Goal: Transaction & Acquisition: Book appointment/travel/reservation

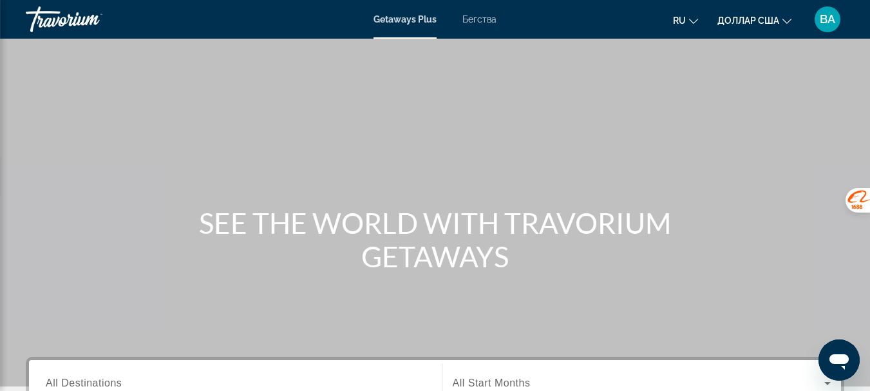
click at [784, 22] on icon "Изменить валюту" at bounding box center [786, 21] width 9 height 9
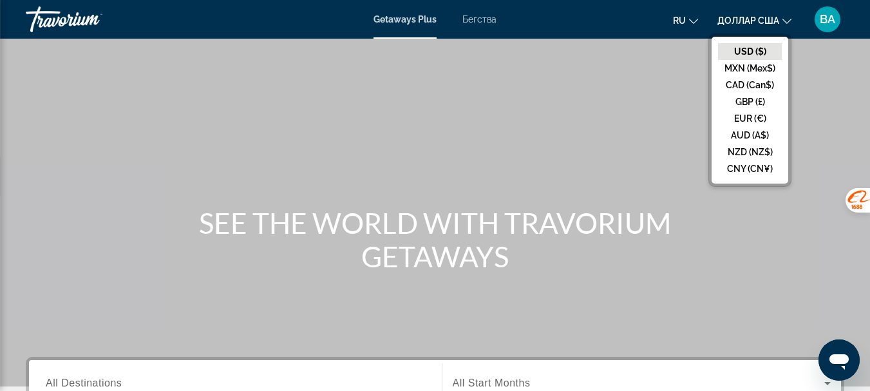
click at [688, 24] on button "ru English Español Français Italiano Português русский" at bounding box center [685, 20] width 25 height 19
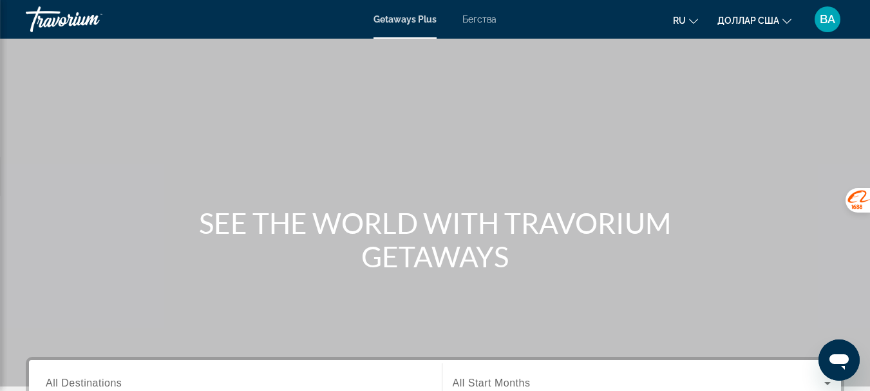
click at [690, 22] on icon "Изменить язык" at bounding box center [693, 21] width 9 height 9
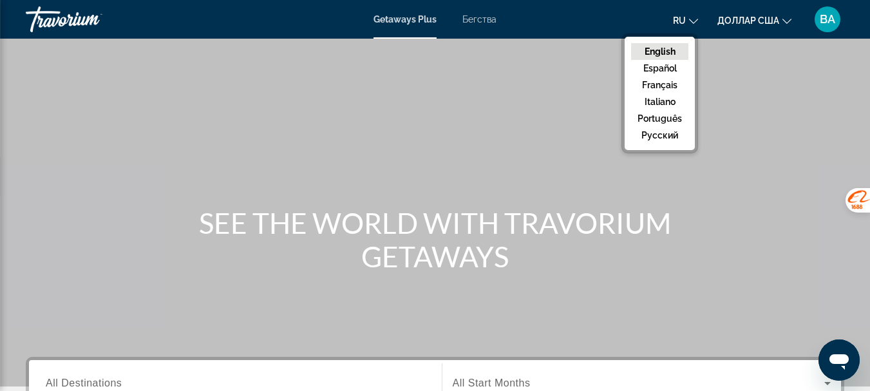
click at [690, 22] on icon "Изменить язык" at bounding box center [693, 21] width 9 height 9
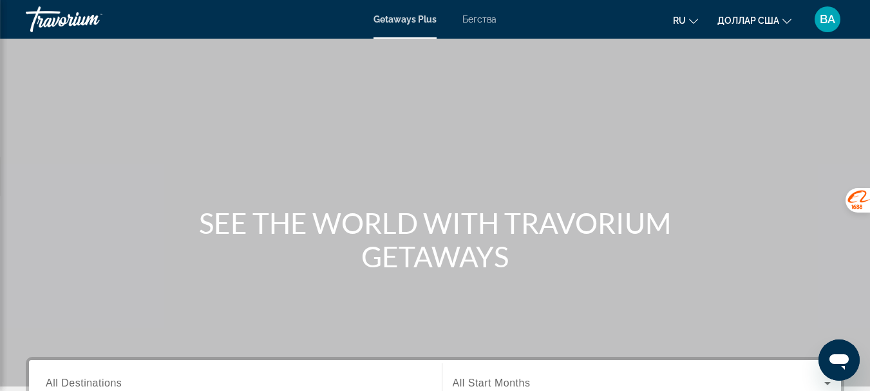
click at [690, 22] on icon "Изменить язык" at bounding box center [693, 21] width 9 height 9
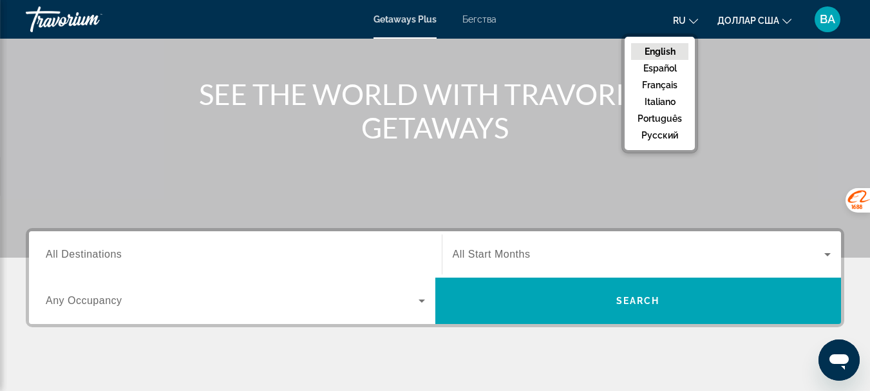
scroll to position [193, 0]
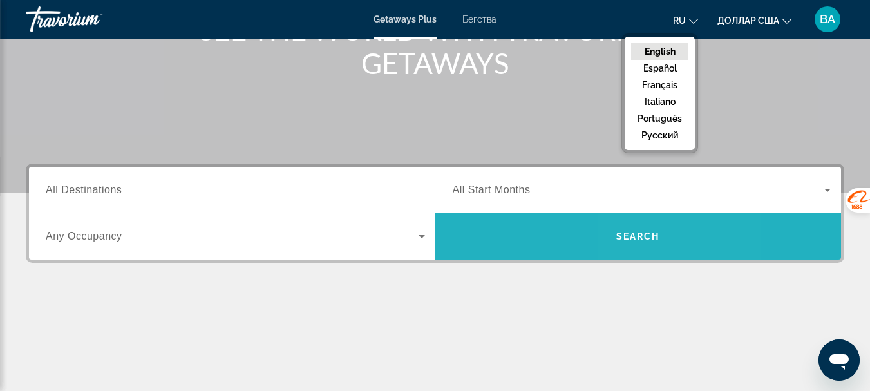
click at [638, 240] on span "Search" at bounding box center [638, 236] width 44 height 10
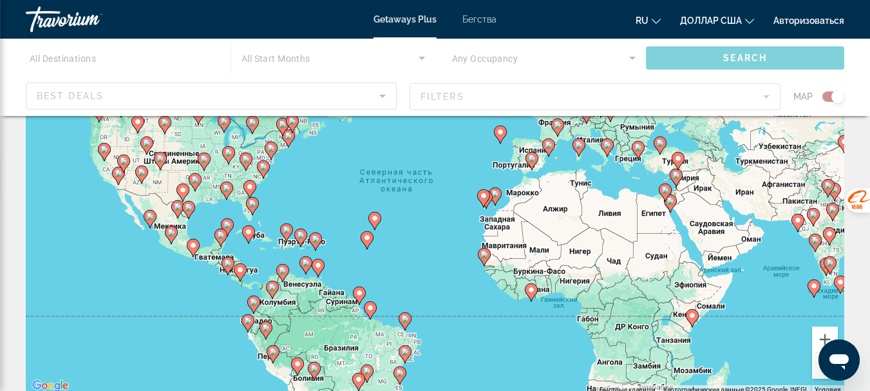
scroll to position [129, 0]
